Goal: Check status: Check status

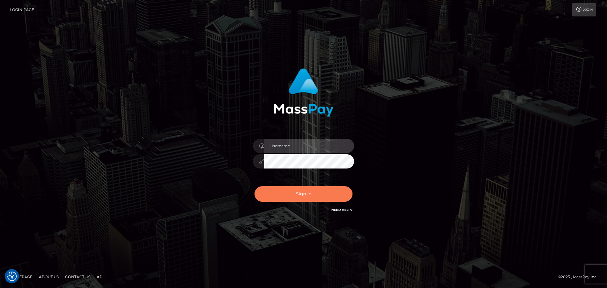
type input "[PERSON_NAME].rollacan"
click at [326, 193] on button "Sign in" at bounding box center [303, 193] width 98 height 15
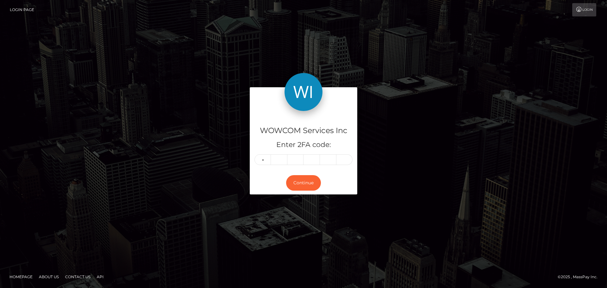
type input "3"
type input "6"
type input "0"
type input "2"
type input "7"
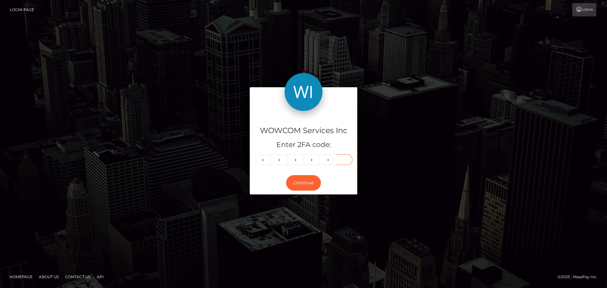
type input "8"
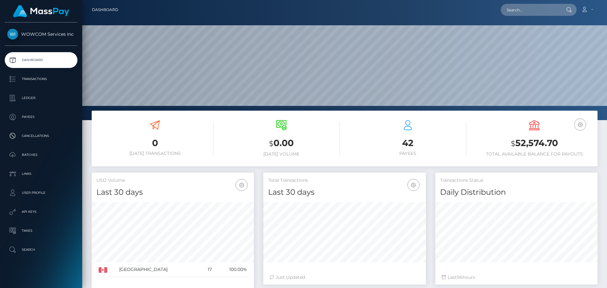
scroll to position [112, 162]
click at [544, 141] on h3 "$ 52,574.70" at bounding box center [533, 143] width 117 height 13
click at [545, 141] on h3 "$ 52,574.70" at bounding box center [533, 143] width 117 height 13
copy h3 "52,574.70"
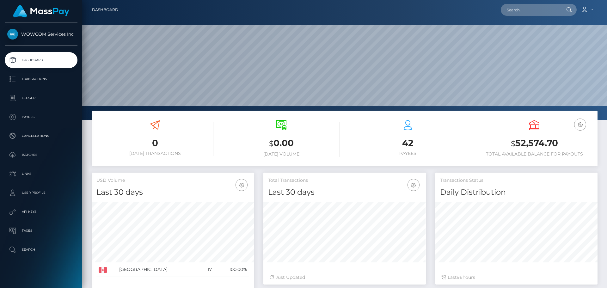
click at [593, 10] on link "Account" at bounding box center [586, 9] width 19 height 13
click at [568, 40] on link "Logout" at bounding box center [571, 41] width 51 height 12
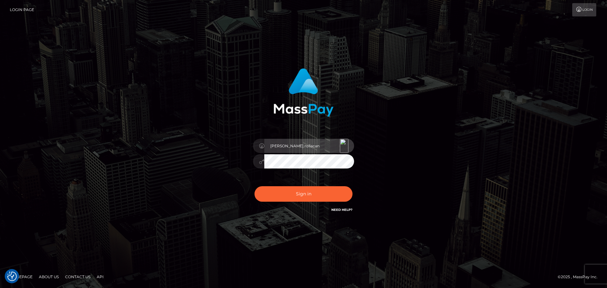
click at [342, 143] on div "[PERSON_NAME].rollacan" at bounding box center [303, 145] width 101 height 12
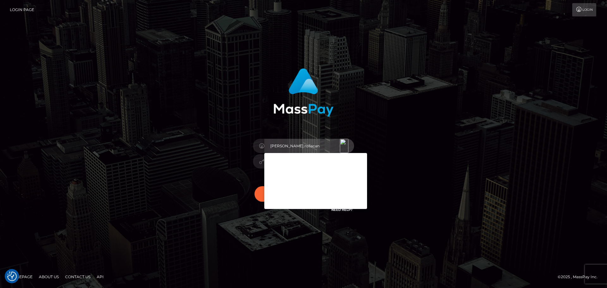
type input "Victor.wowcan2"
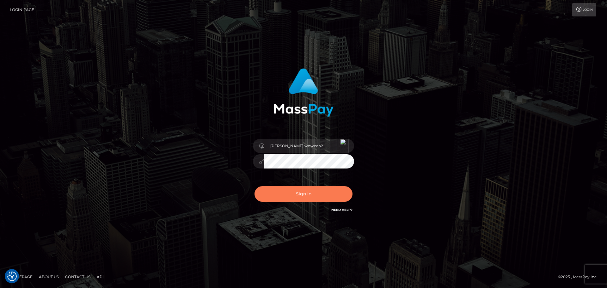
click at [283, 192] on button "Sign in" at bounding box center [303, 193] width 98 height 15
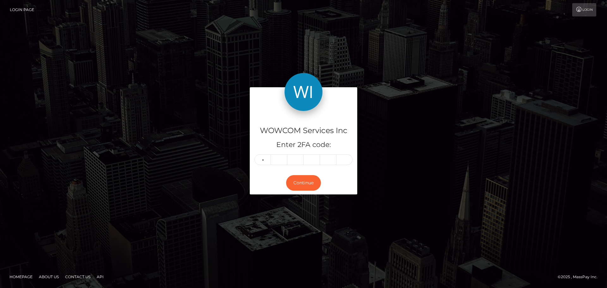
type input "2"
type input "5"
type input "7"
type input "6"
type input "5"
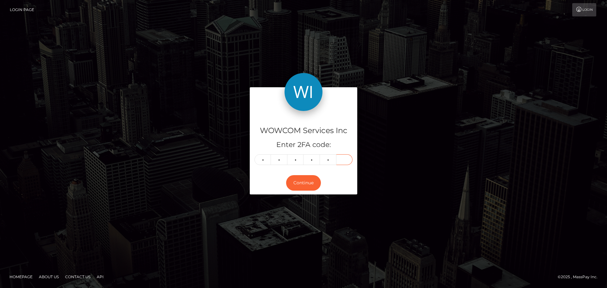
type input "1"
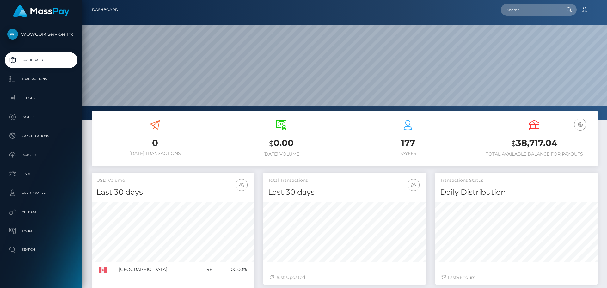
scroll to position [112, 162]
click at [538, 142] on h3 "$ 38,717.04" at bounding box center [533, 143] width 117 height 13
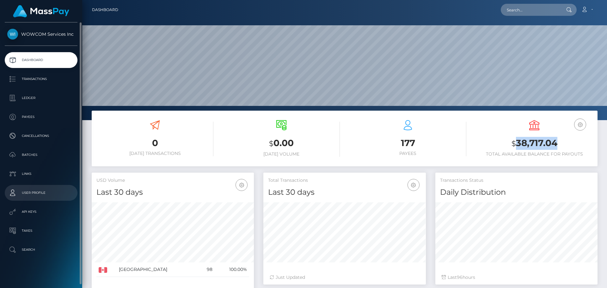
copy h3 "38,717.04"
